Goal: Check status

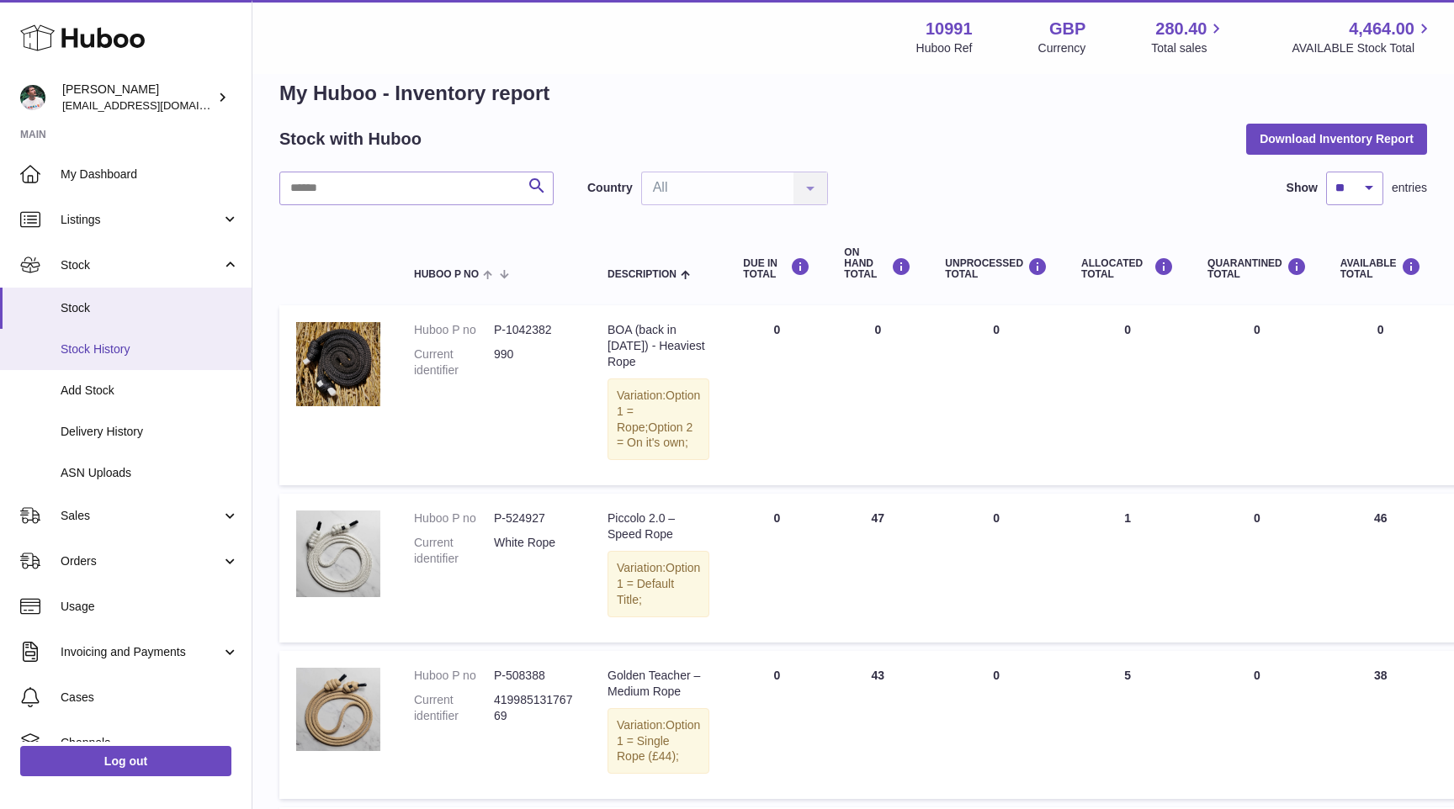
click at [133, 350] on span "Stock History" at bounding box center [150, 350] width 178 height 16
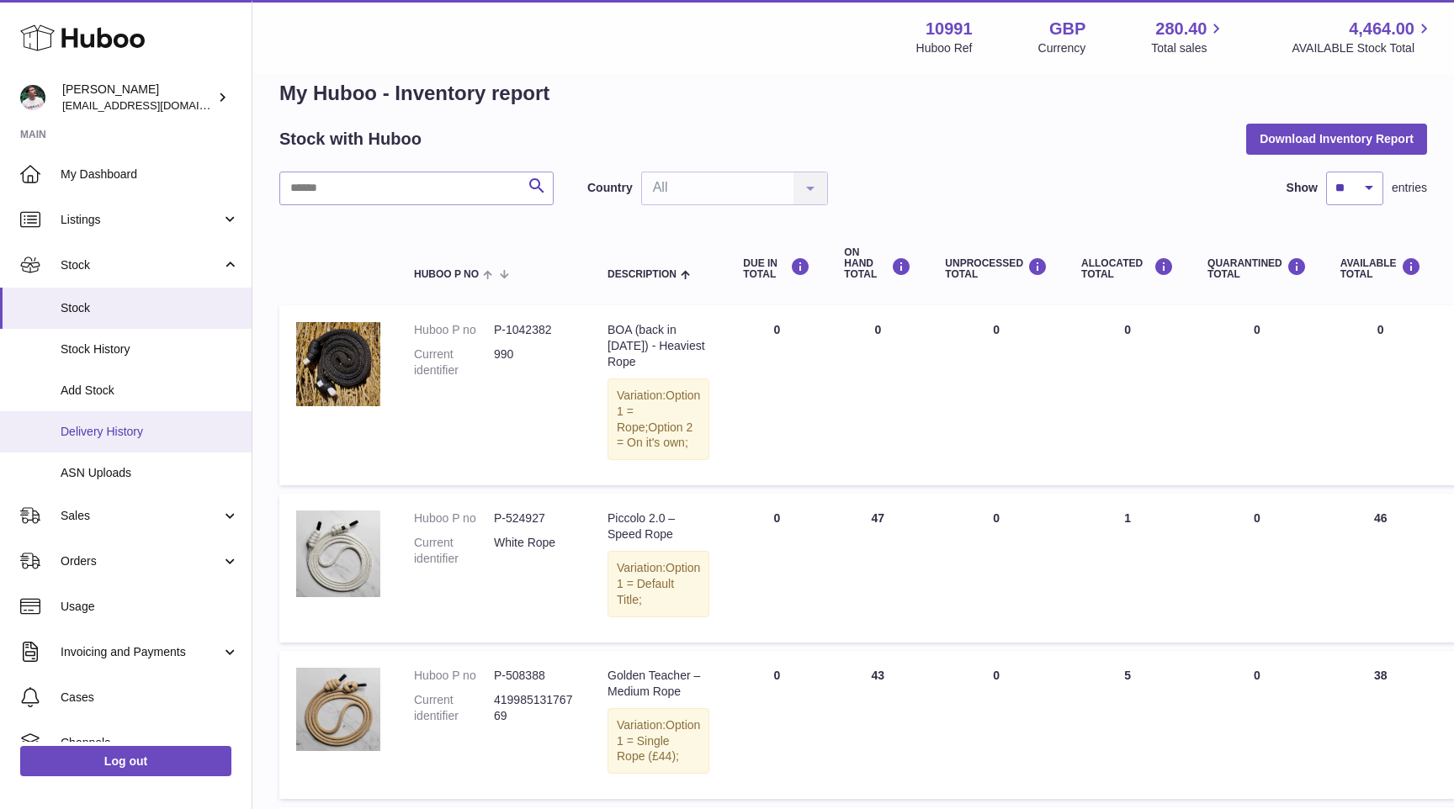
click at [130, 438] on span "Delivery History" at bounding box center [150, 432] width 178 height 16
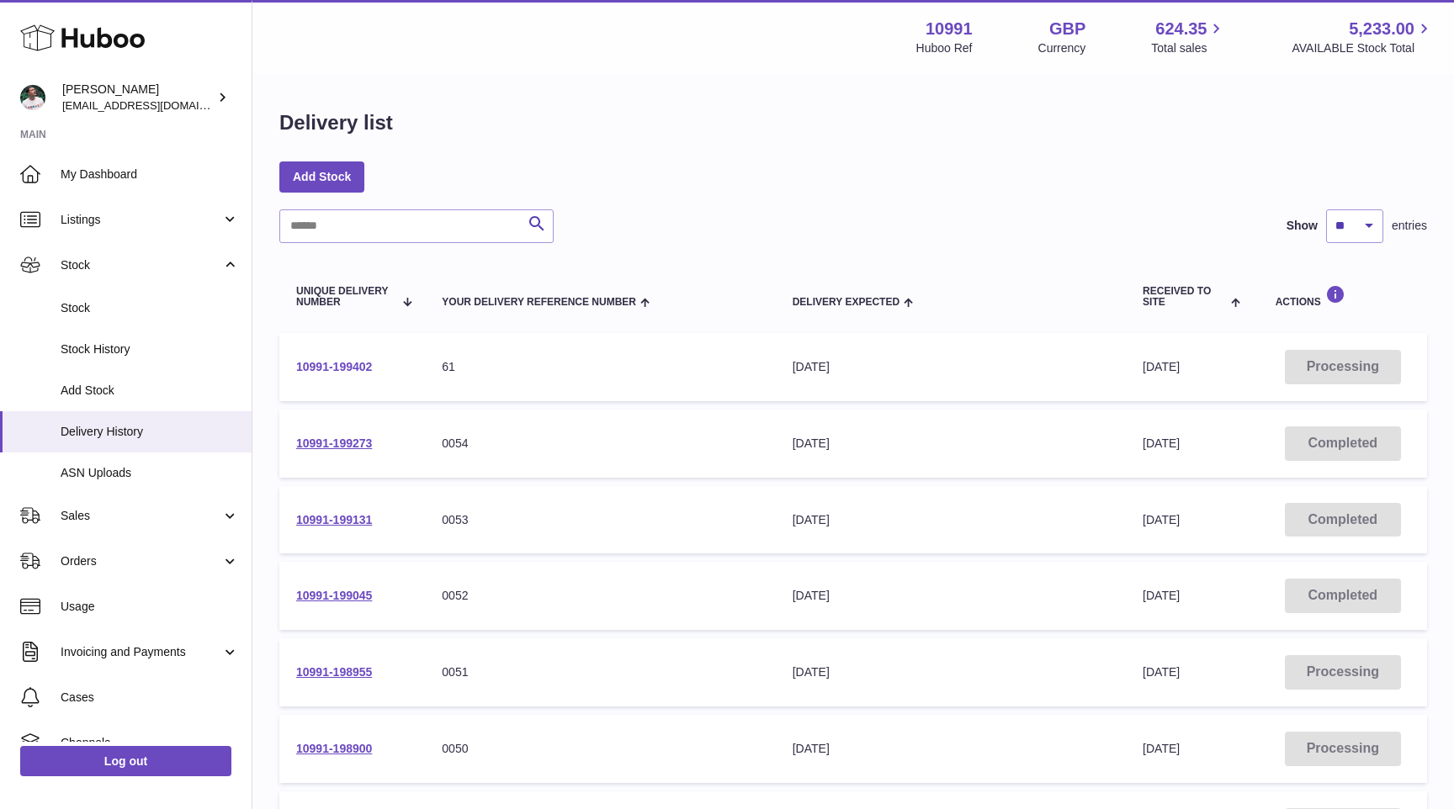
click at [315, 364] on link "10991-199402" at bounding box center [334, 366] width 76 height 13
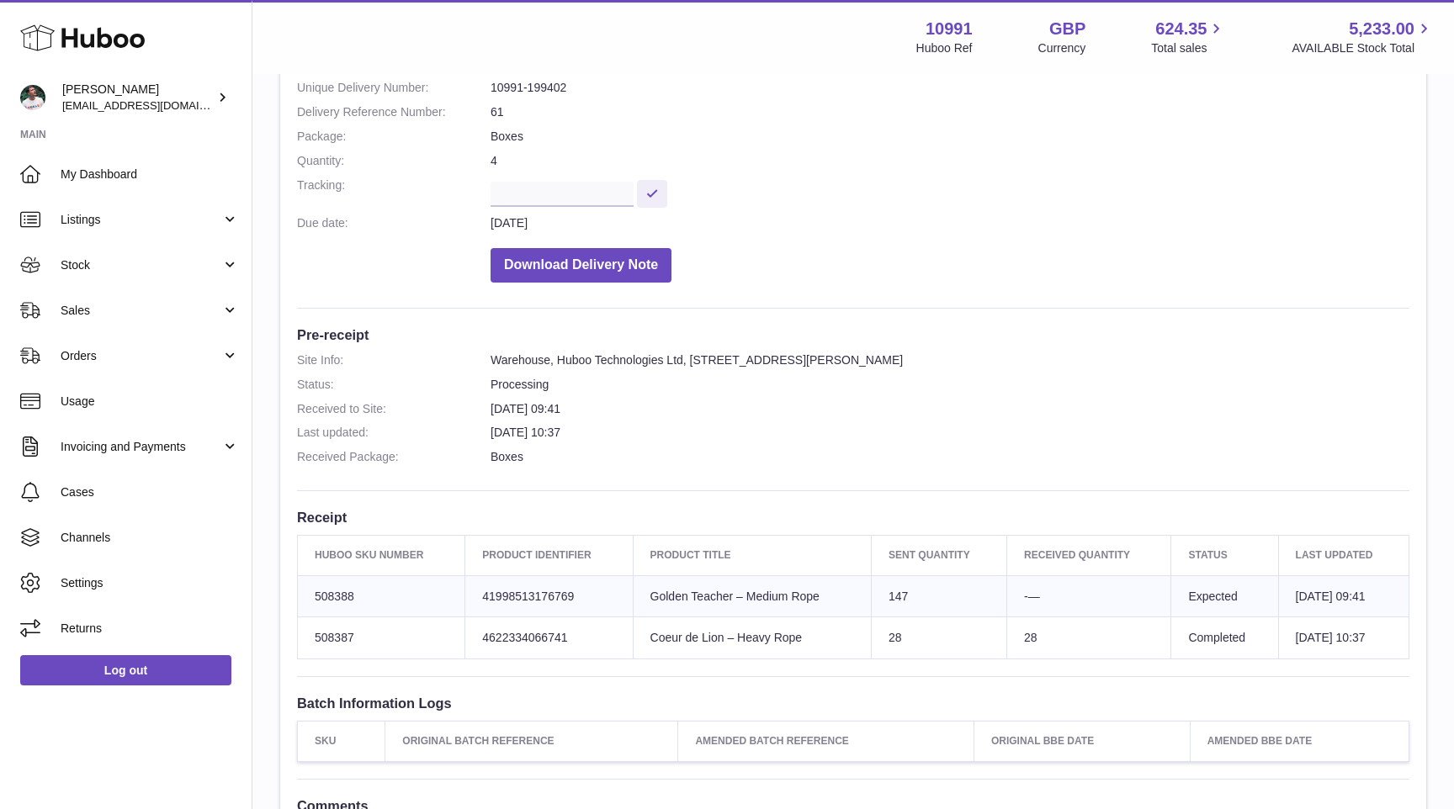
scroll to position [201, 0]
click at [137, 187] on link "My Dashboard" at bounding box center [126, 173] width 252 height 45
